Goal: Task Accomplishment & Management: Manage account settings

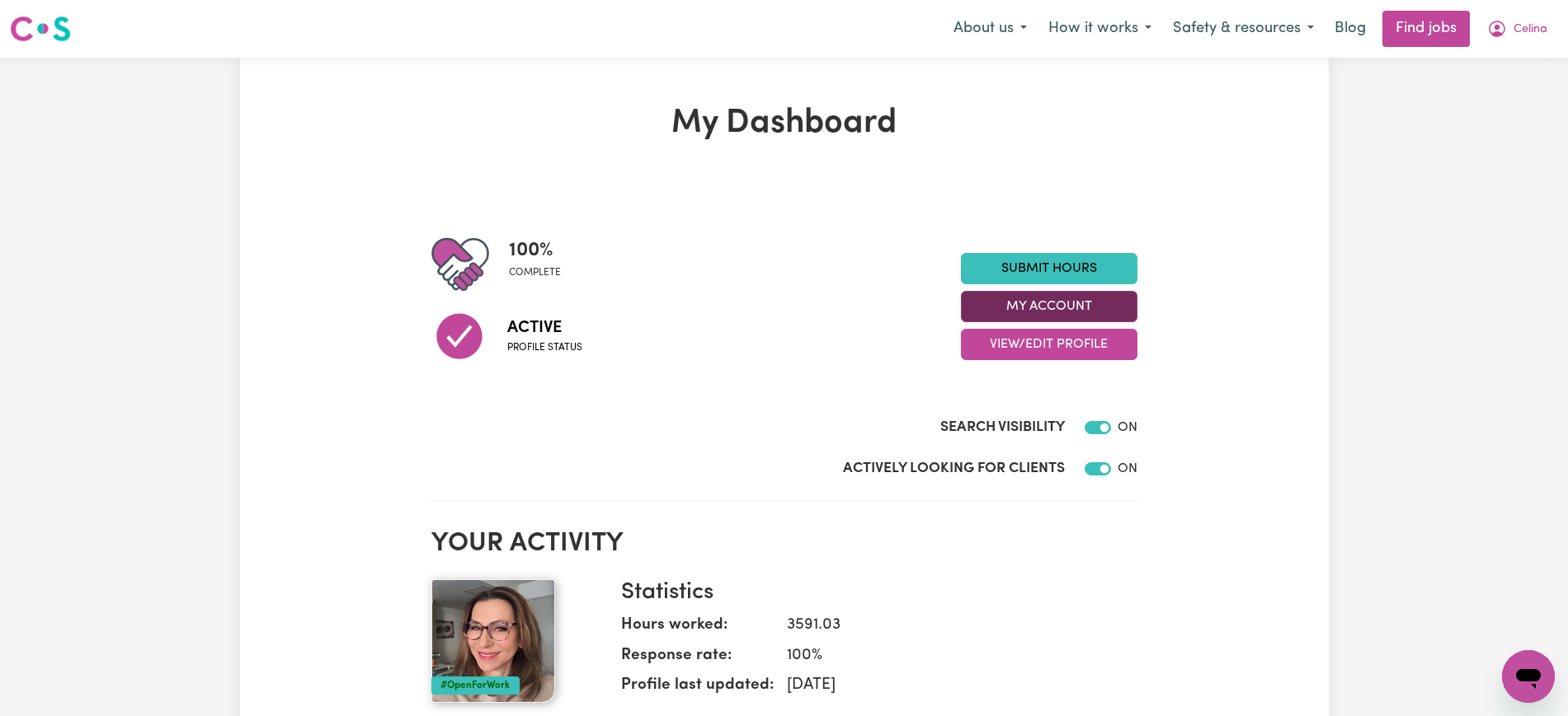
click at [1032, 306] on button "My Account" at bounding box center [1049, 307] width 176 height 31
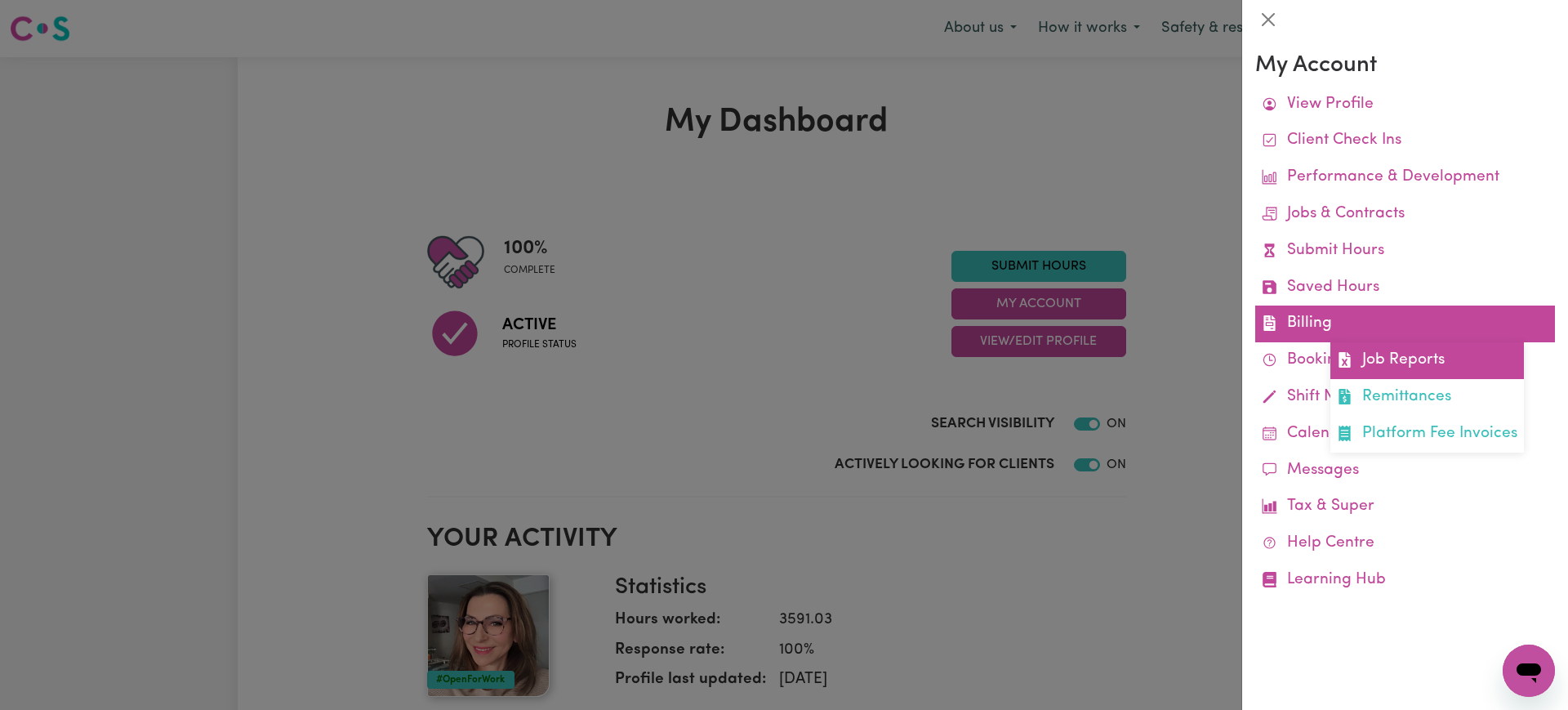
click at [1356, 365] on link "Job Reports" at bounding box center [1427, 360] width 193 height 37
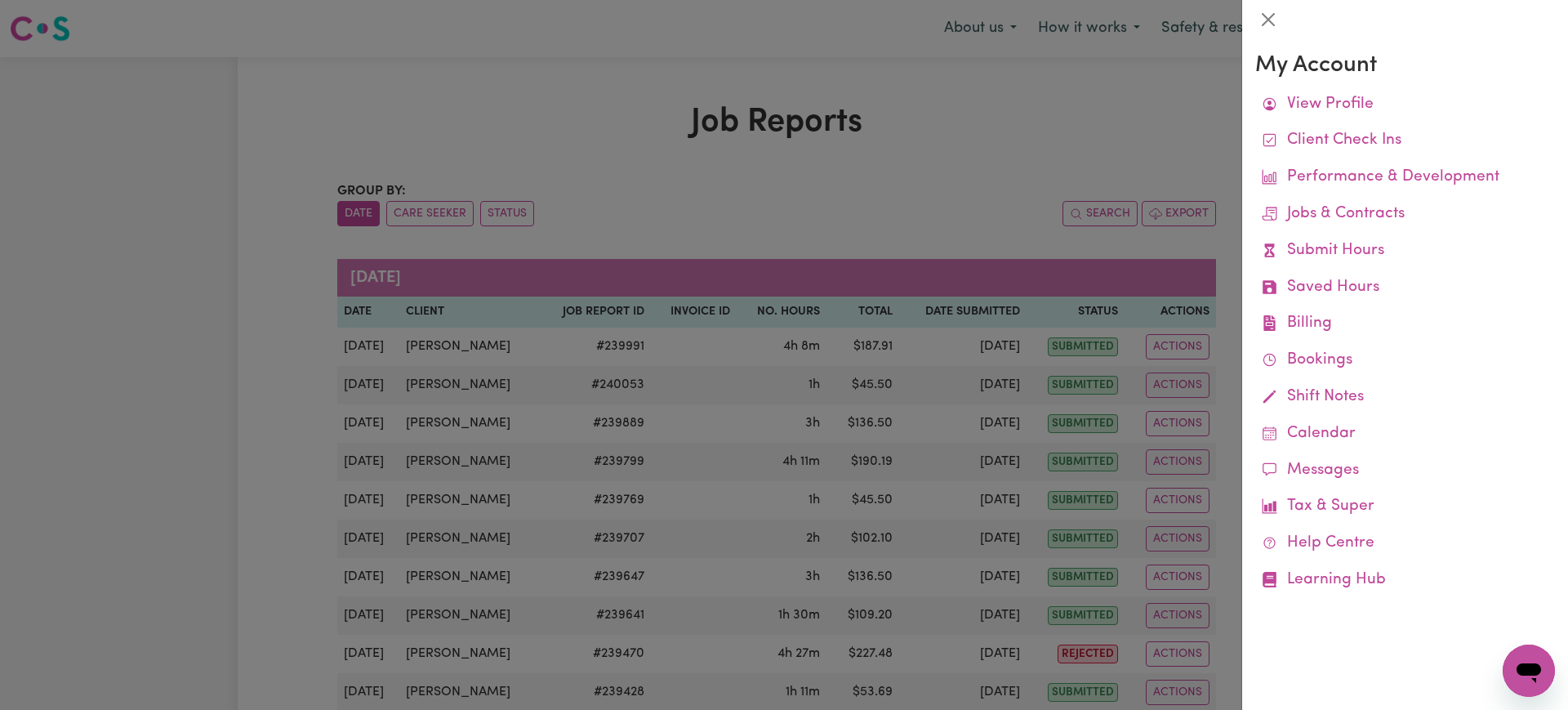
click at [1034, 130] on div at bounding box center [784, 355] width 1568 height 710
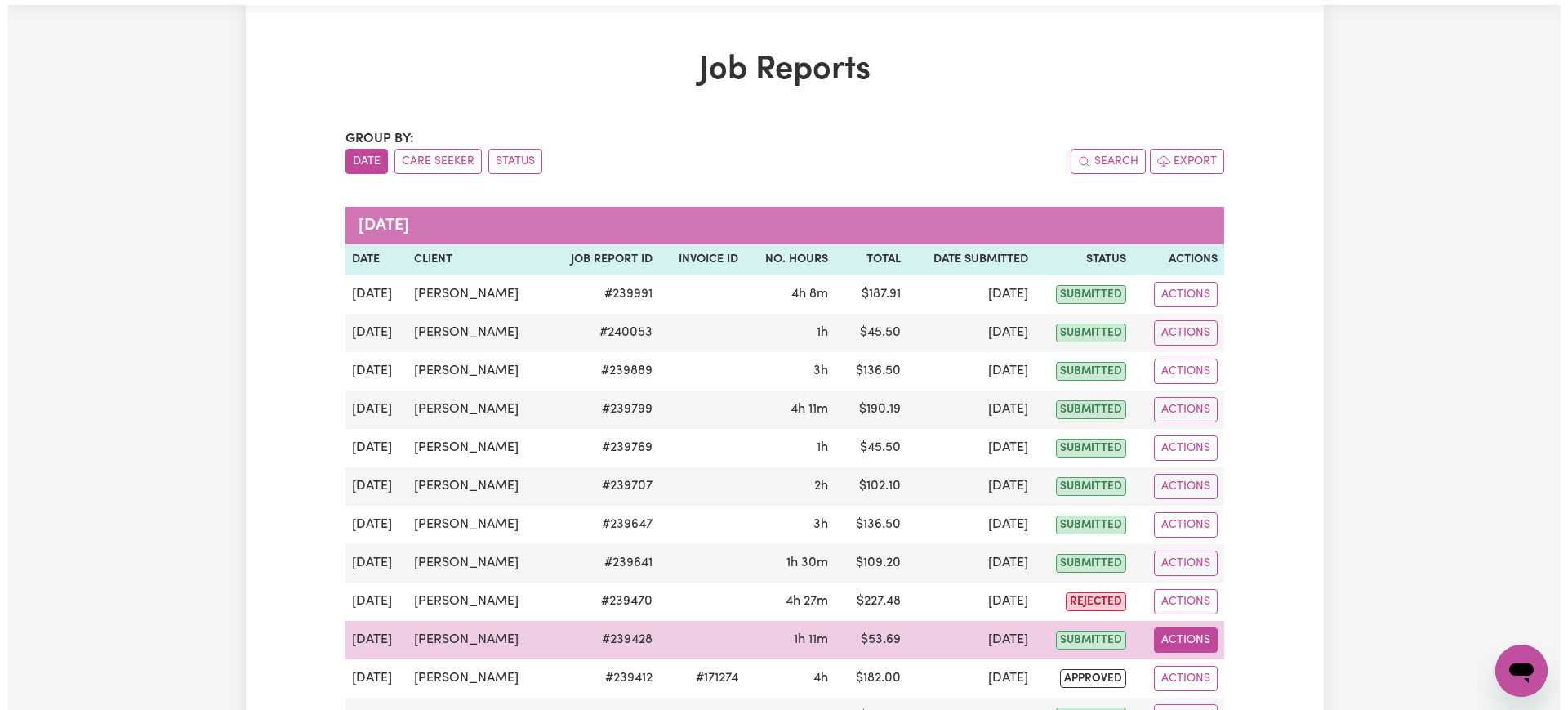
scroll to position [102, 0]
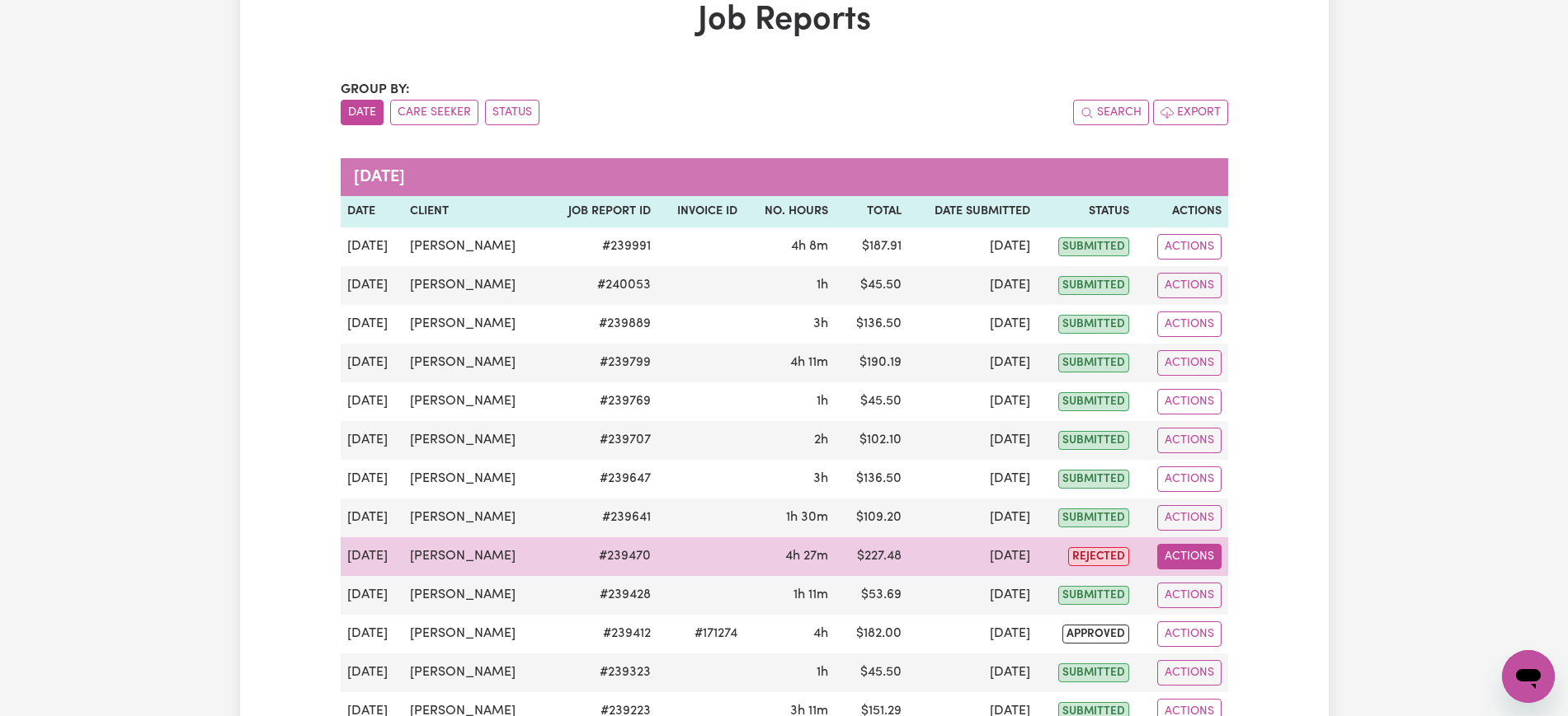
click at [1183, 565] on button "Actions" at bounding box center [1189, 556] width 64 height 25
click at [1217, 598] on link "View Job Report" at bounding box center [1222, 595] width 141 height 33
select select "pm"
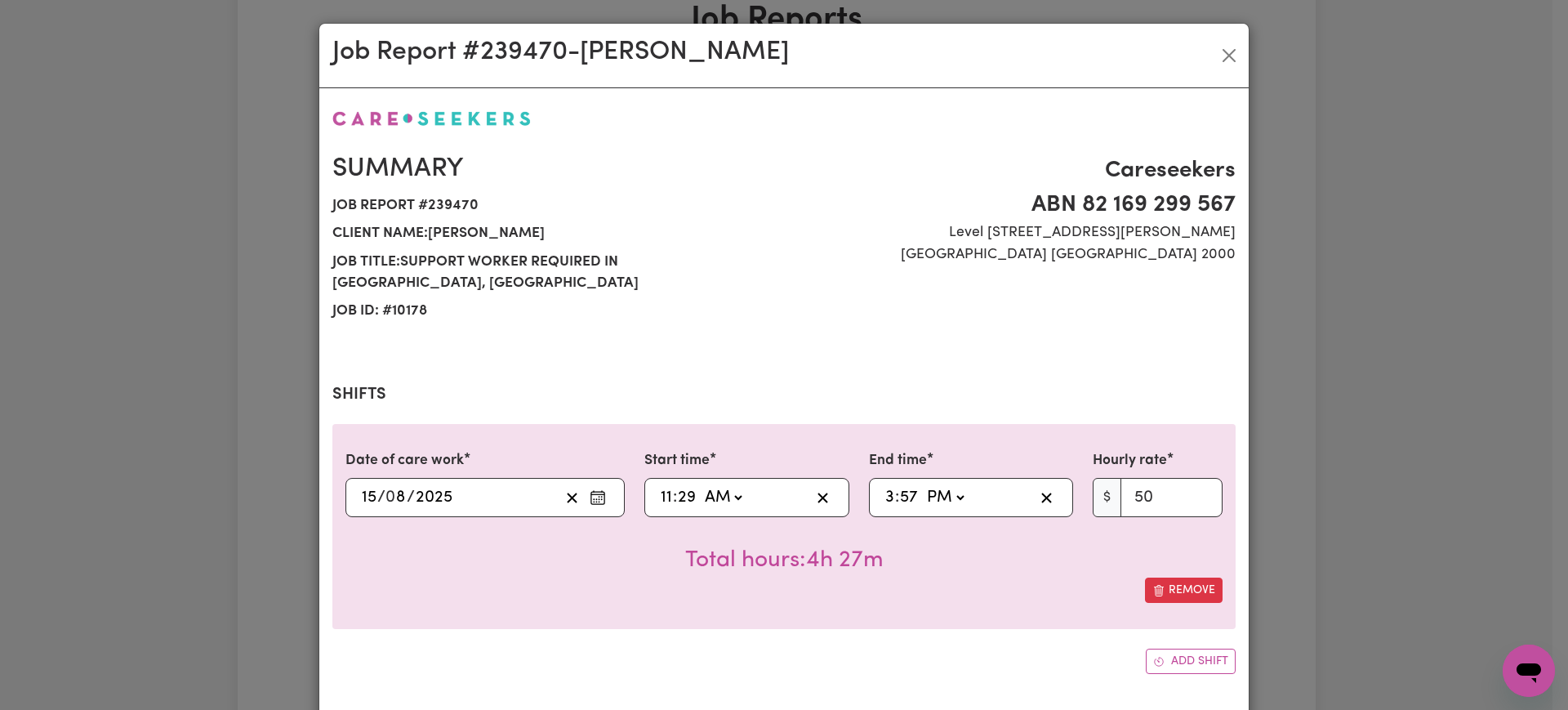
select select "50-Weekday"
click at [677, 485] on input "29" at bounding box center [686, 498] width 20 height 24
type input "11:03"
type input "3"
type input "11:30"
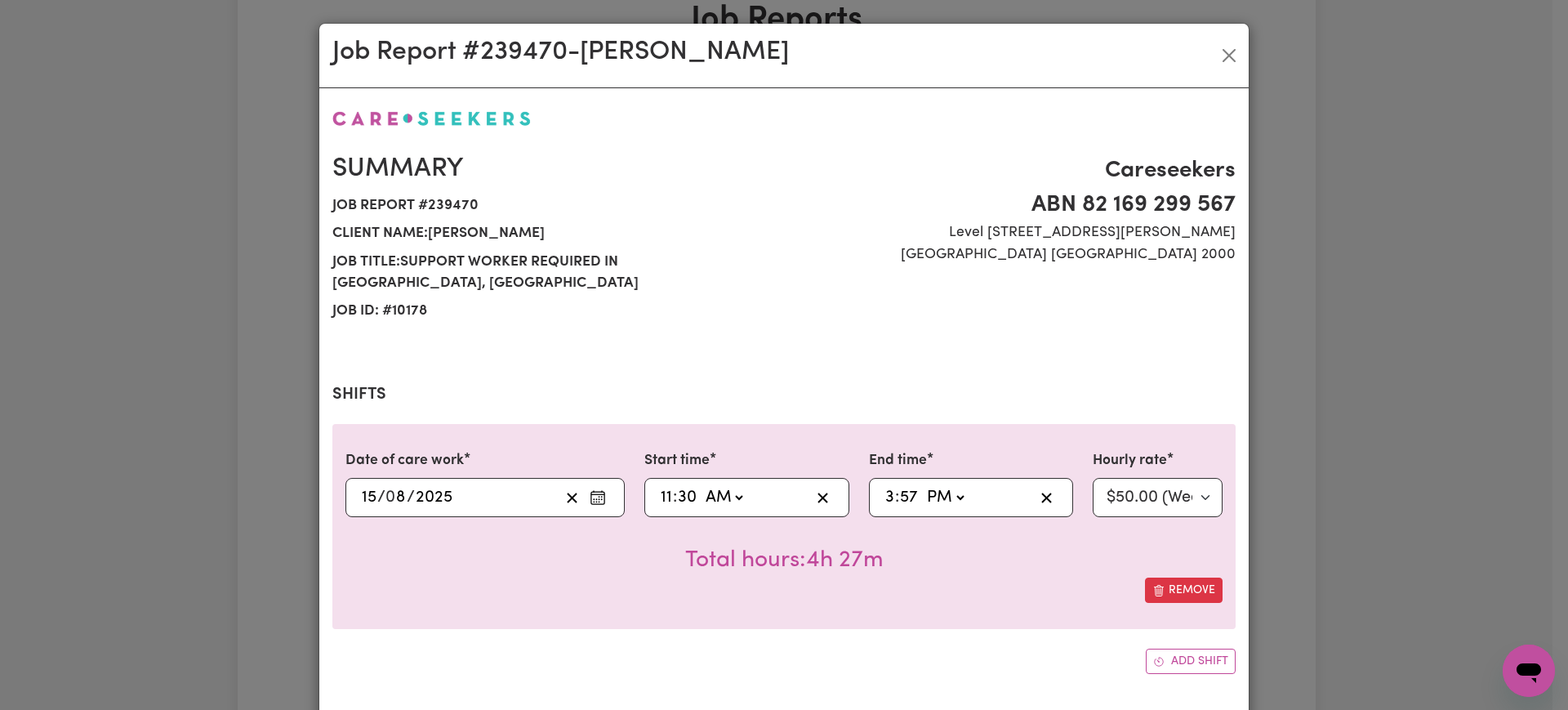
type input "30"
click at [900, 485] on input "57" at bounding box center [909, 498] width 20 height 24
type input "15:03"
type input "3"
type input "15:30"
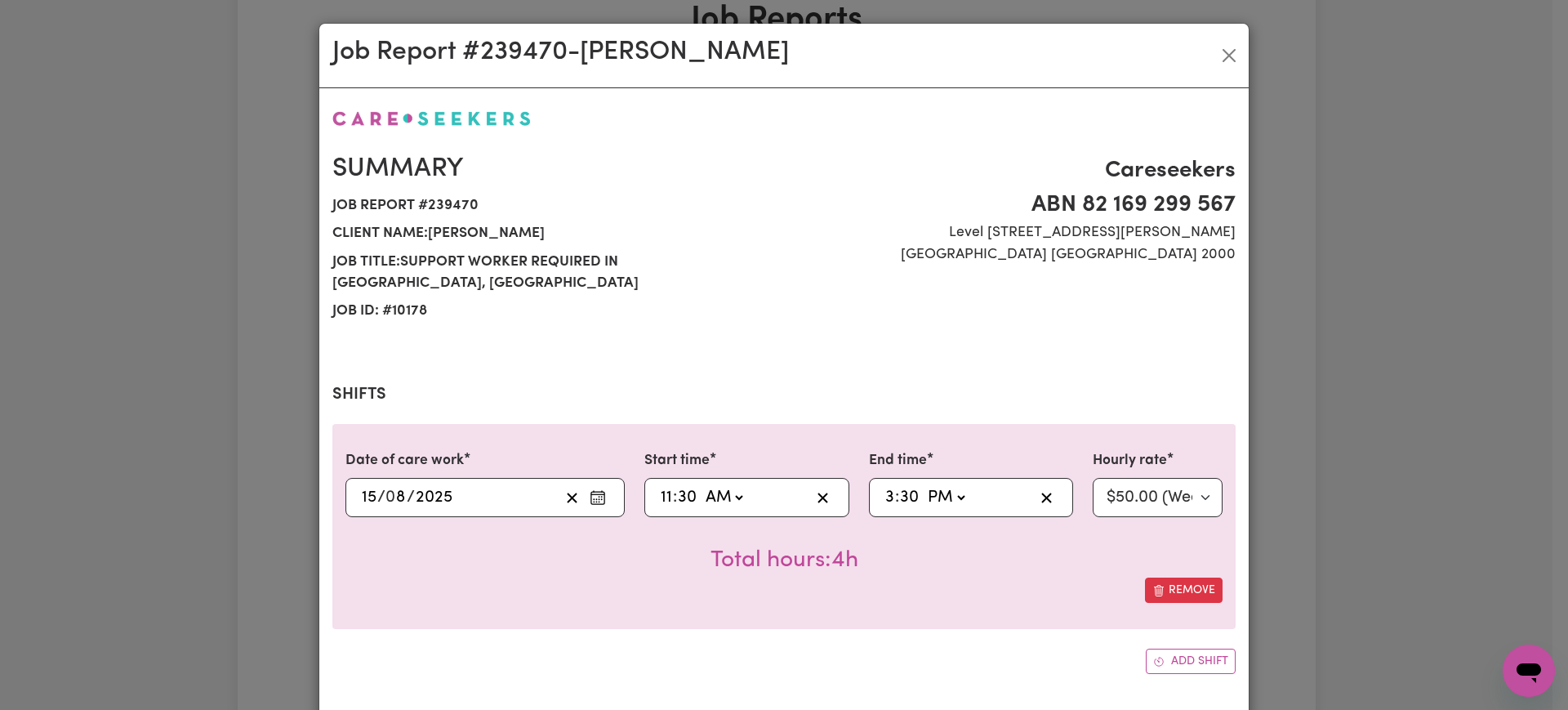
type input "30"
click at [877, 601] on div "Date of care work [DATE] 15 / 0 8 / 2025 Start time 11:30 11 : 30 AM PM End tim…" at bounding box center [784, 526] width 903 height 205
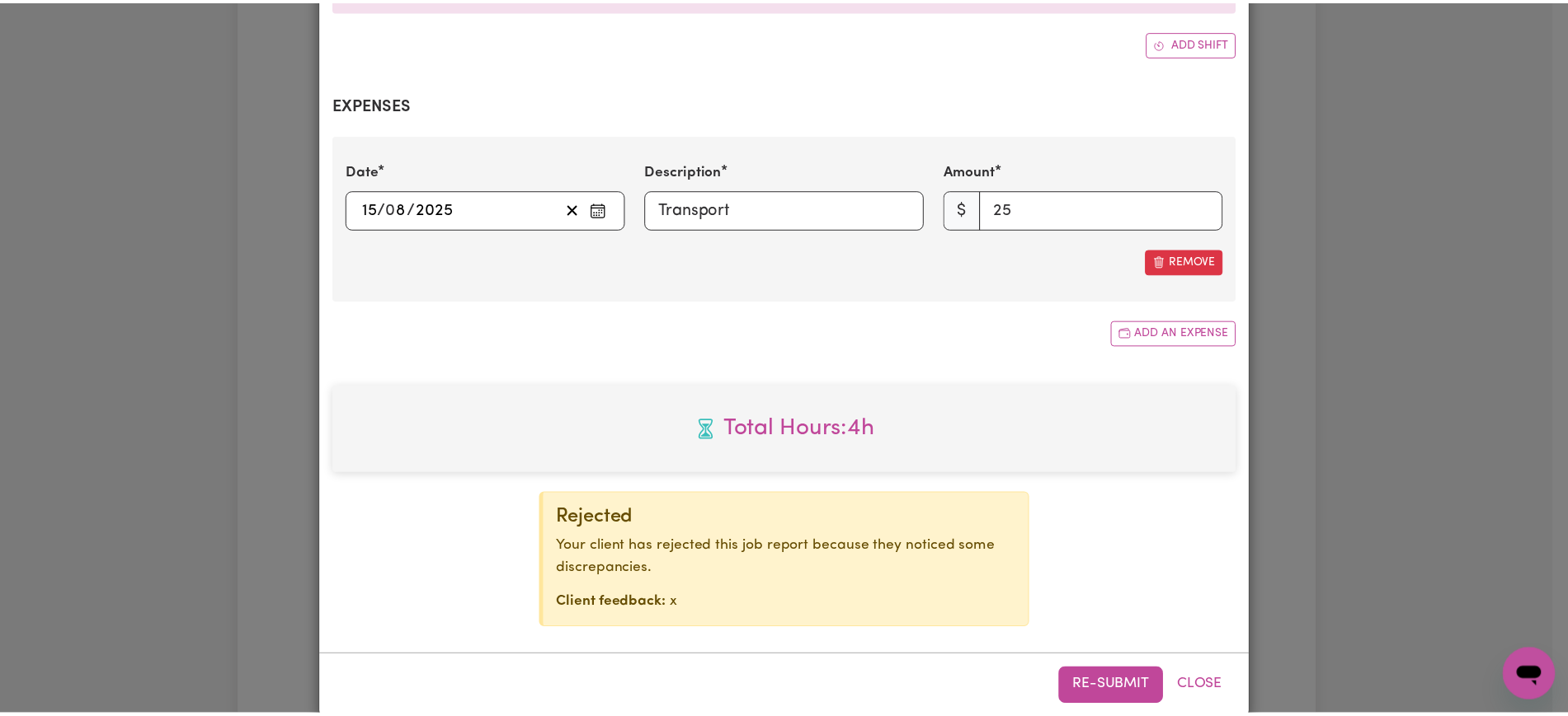
scroll to position [630, 0]
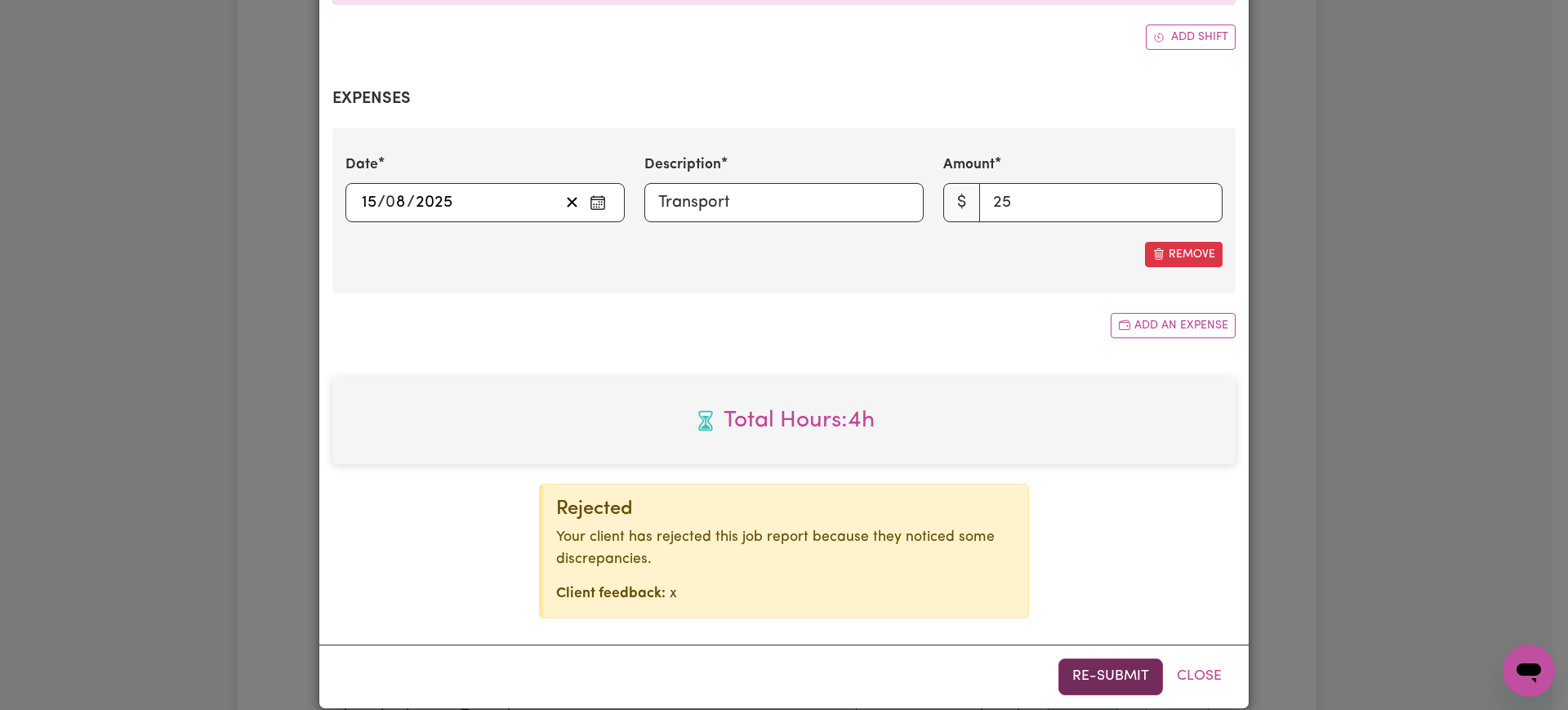
click at [1078, 660] on button "Re-submit" at bounding box center [1110, 677] width 104 height 36
click at [1401, 407] on div "Job Report # 239470 - [PERSON_NAME] Summary Job report # 239470 Client name: [P…" at bounding box center [784, 355] width 1568 height 710
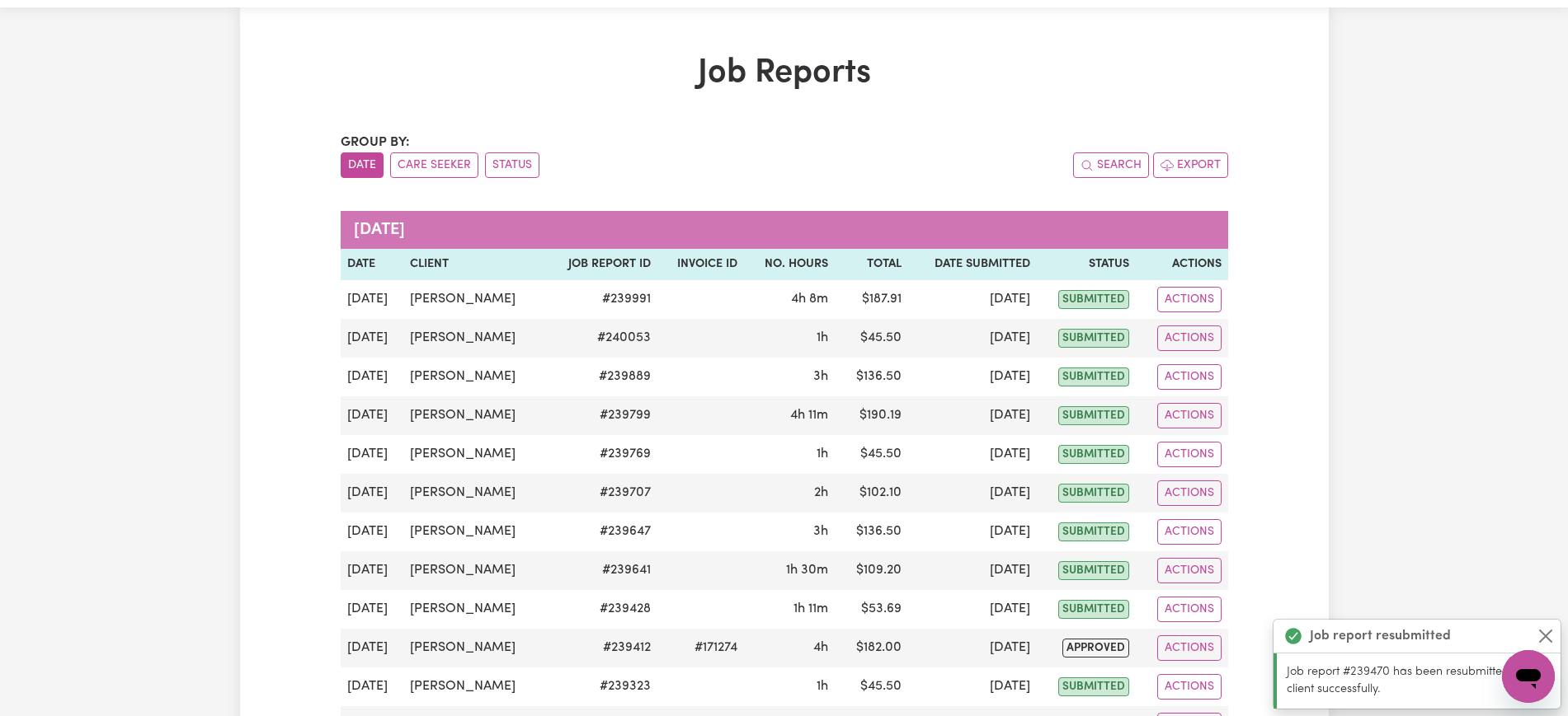
scroll to position [0, 0]
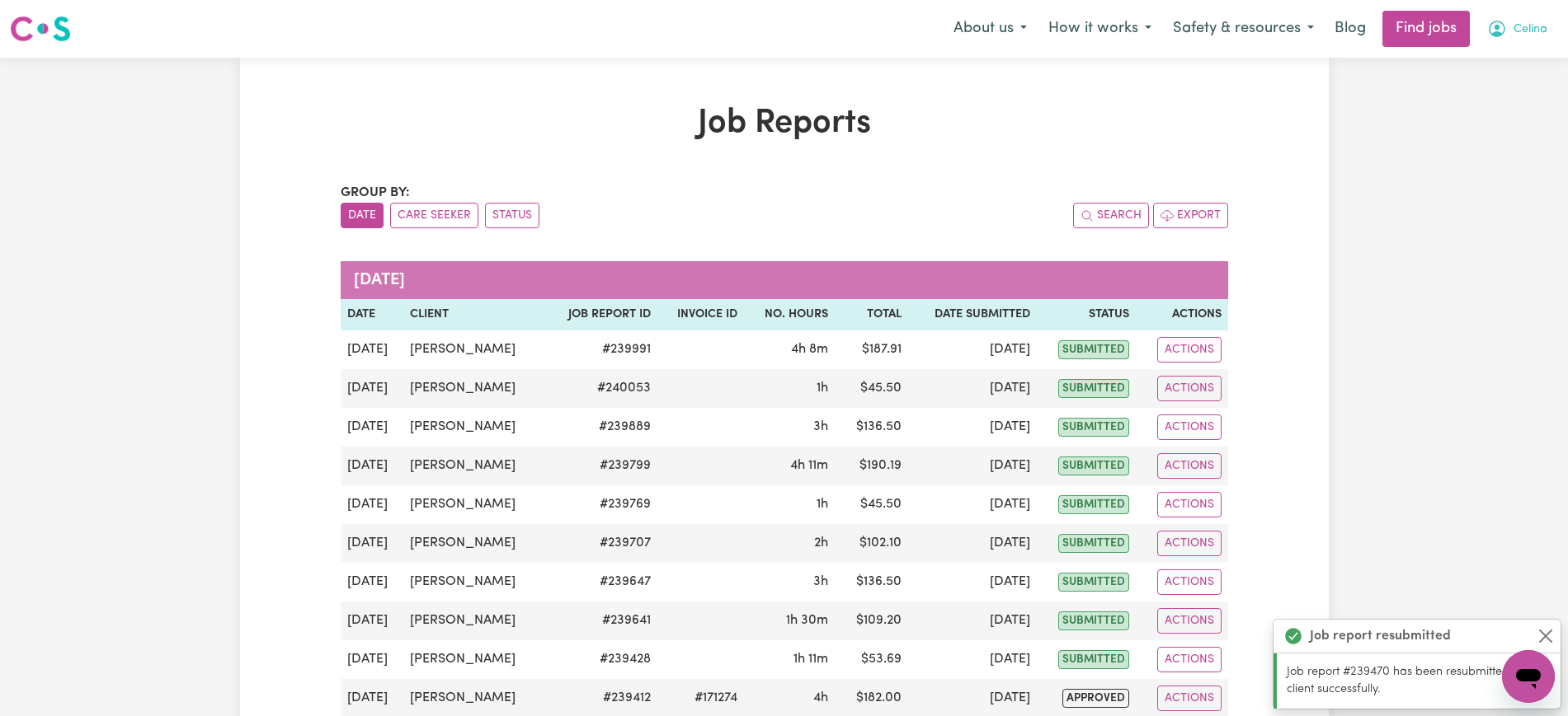
click at [1476, 41] on button "Celina" at bounding box center [1517, 29] width 82 height 35
click at [1454, 132] on link "Logout" at bounding box center [1491, 126] width 130 height 31
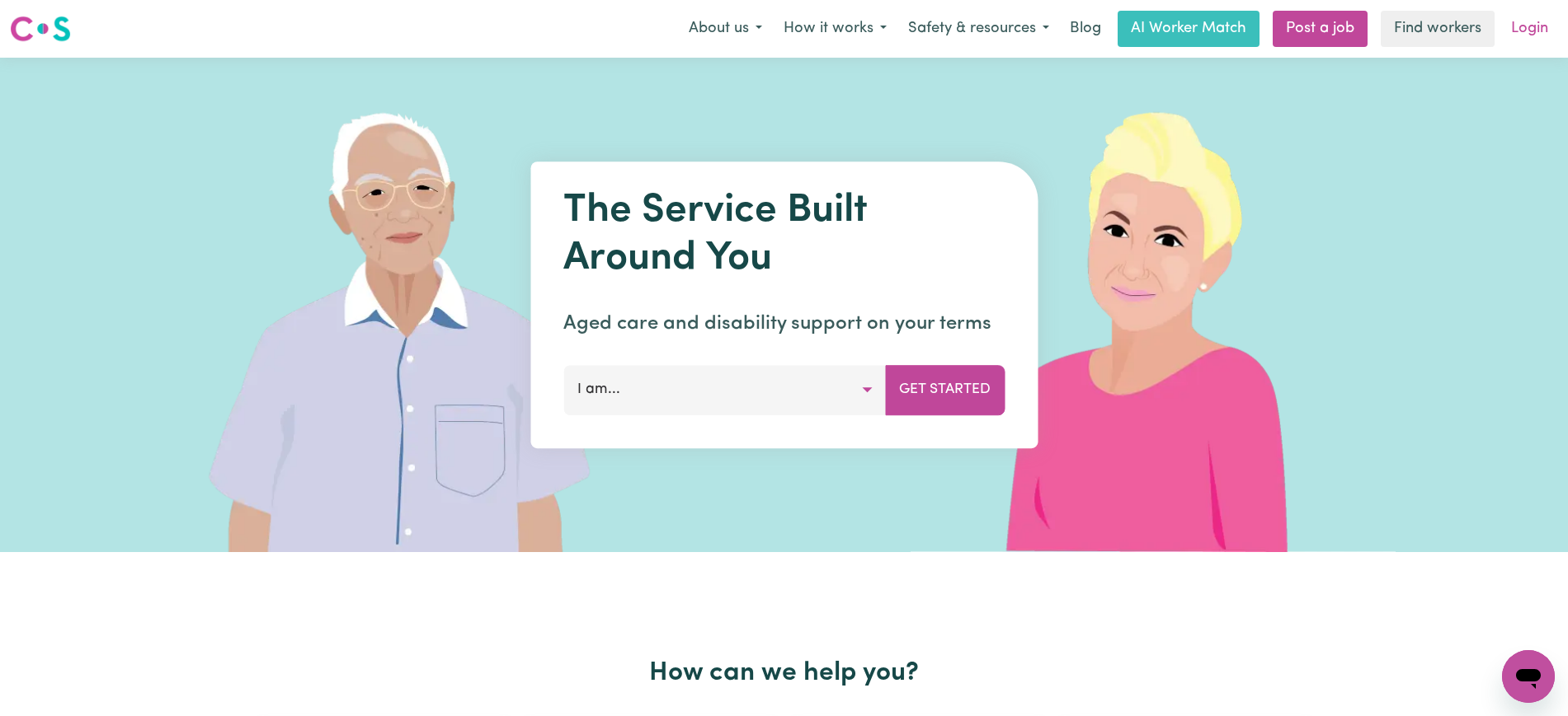
click at [1545, 23] on link "Login" at bounding box center [1529, 29] width 57 height 37
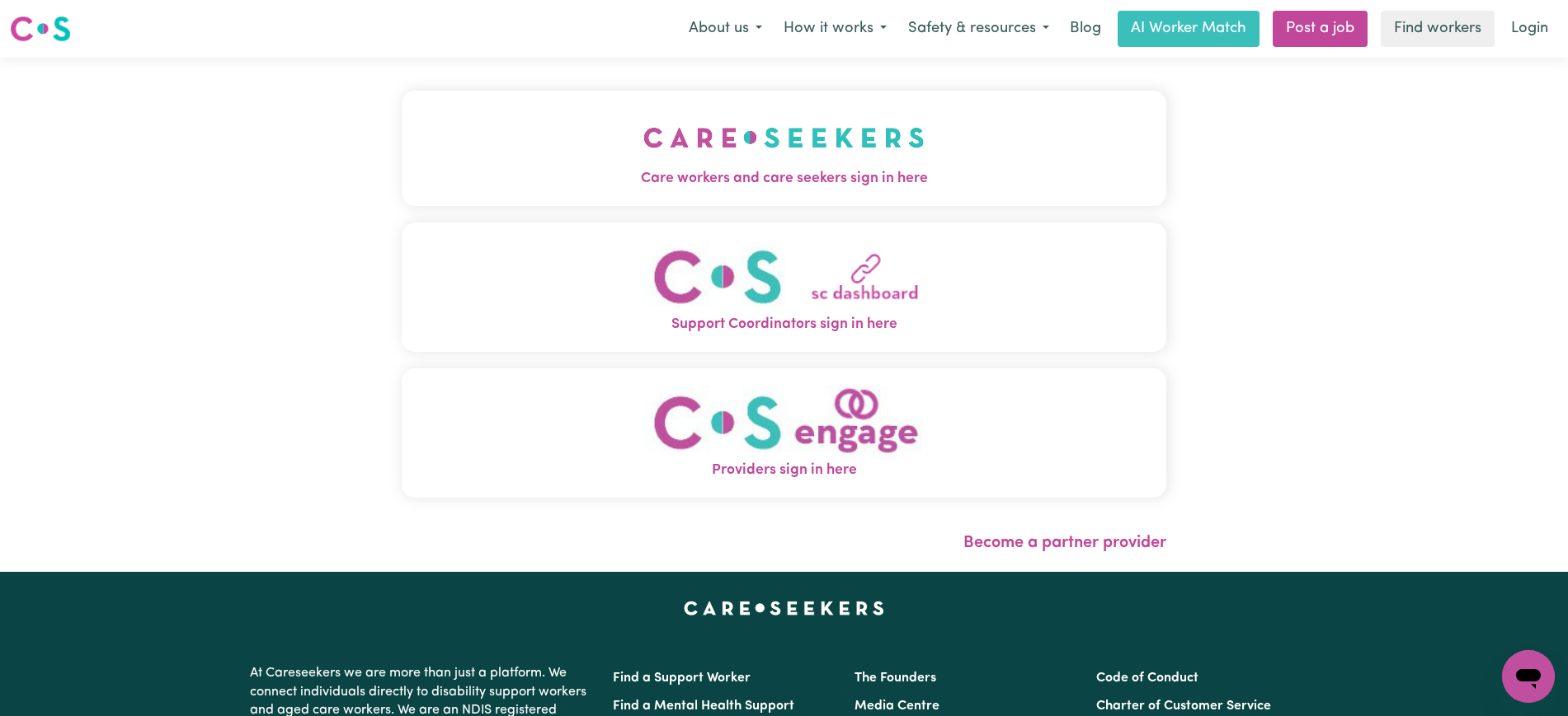
click at [744, 173] on span "Care workers and care seekers sign in here" at bounding box center [784, 179] width 764 height 22
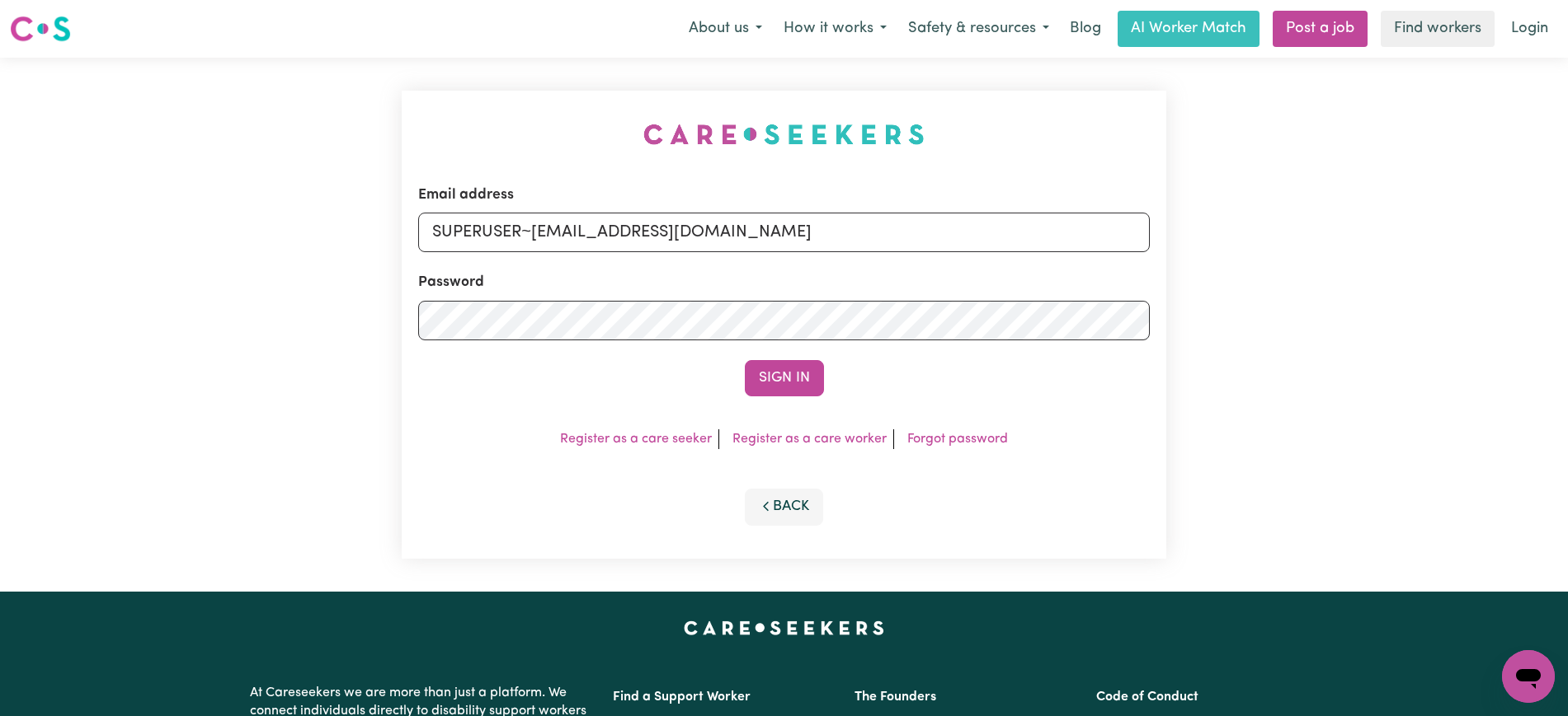
click at [378, 57] on div "Email address SUPERUSER~[EMAIL_ADDRESS][DOMAIN_NAME] Password Sign In Register …" at bounding box center [784, 324] width 1568 height 534
drag, startPoint x: 532, startPoint y: 232, endPoint x: 1524, endPoint y: 206, distance: 992.3
click at [1558, 240] on div "Email address SUPERUSER~[EMAIL_ADDRESS][DOMAIN_NAME] Password Sign In Register …" at bounding box center [784, 324] width 1568 height 534
type input "[EMAIL_ADDRESS][DOMAIN_NAME]"
click at [744, 360] on button "Sign In" at bounding box center [784, 378] width 79 height 37
